Goal: Browse casually: Explore the website without a specific task or goal

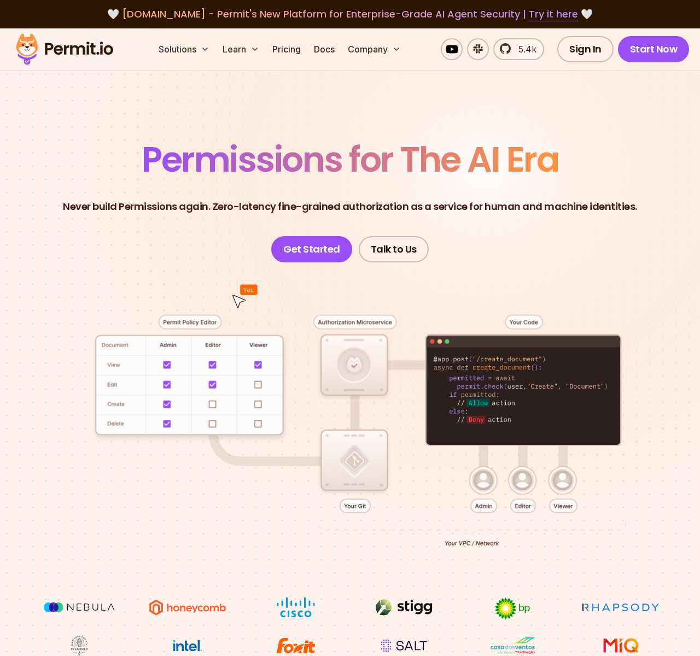
scroll to position [5407, 0]
